Goal: Task Accomplishment & Management: Use online tool/utility

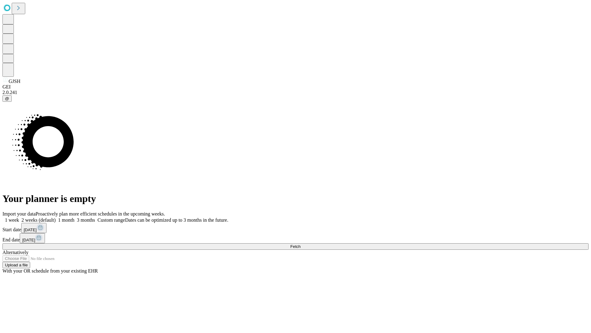
click at [301, 244] on span "Fetch" at bounding box center [295, 246] width 10 height 5
